Goal: Information Seeking & Learning: Learn about a topic

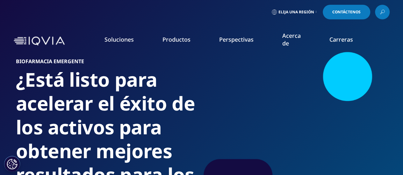
click at [337, 39] on font "Carreras" at bounding box center [341, 40] width 24 height 8
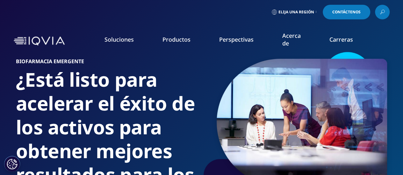
click at [23, 104] on font "Cultura" at bounding box center [22, 103] width 18 height 7
